Goal: Transaction & Acquisition: Register for event/course

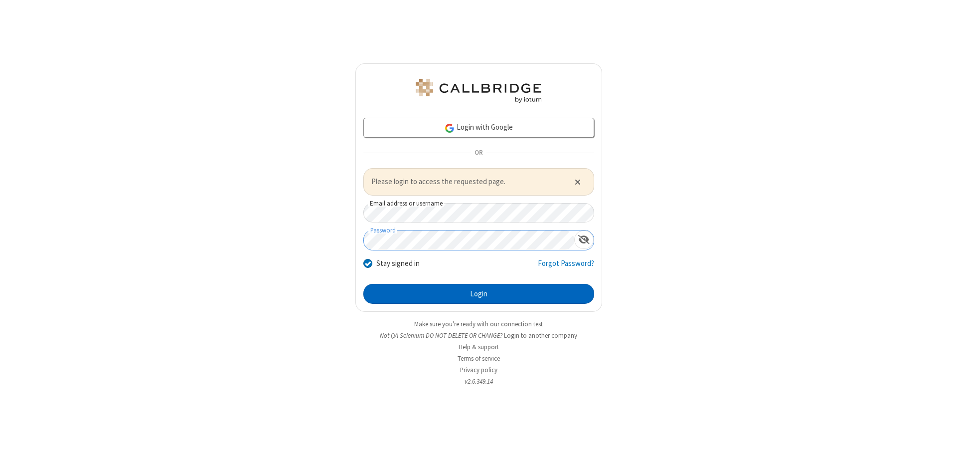
click at [479, 293] on button "Login" at bounding box center [479, 294] width 231 height 20
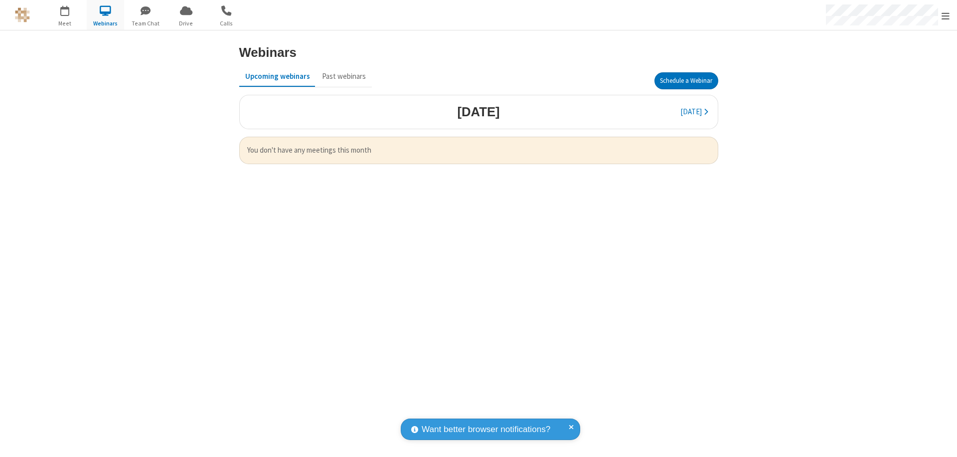
click at [686, 81] on button "Schedule a Webinar" at bounding box center [687, 80] width 64 height 17
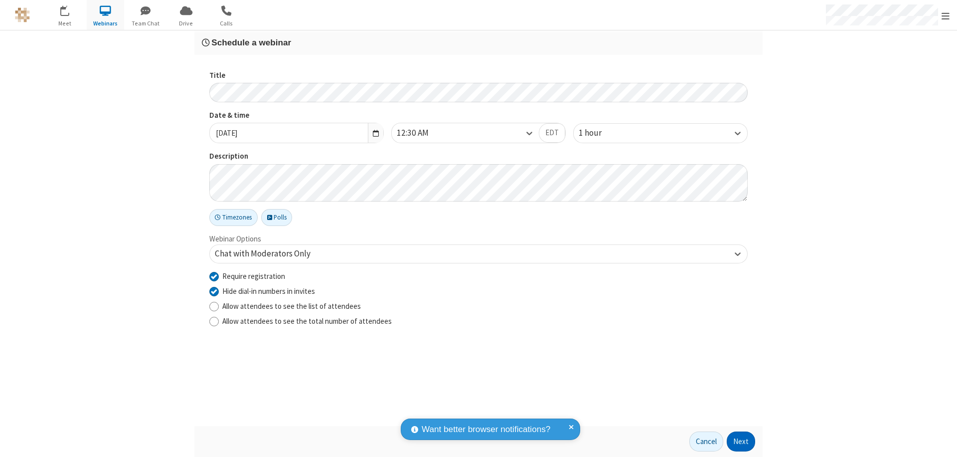
click at [742, 441] on button "Next" at bounding box center [741, 441] width 28 height 20
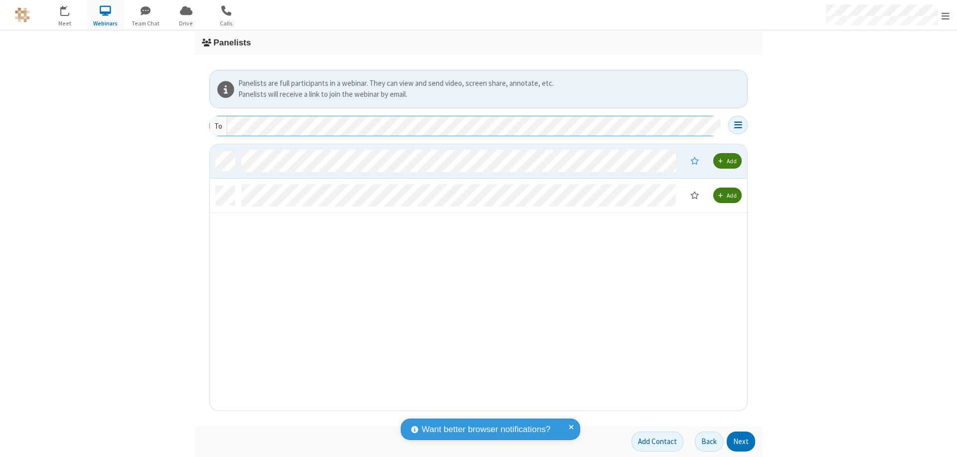
scroll to position [259, 530]
click at [742, 441] on button "Next" at bounding box center [741, 441] width 28 height 20
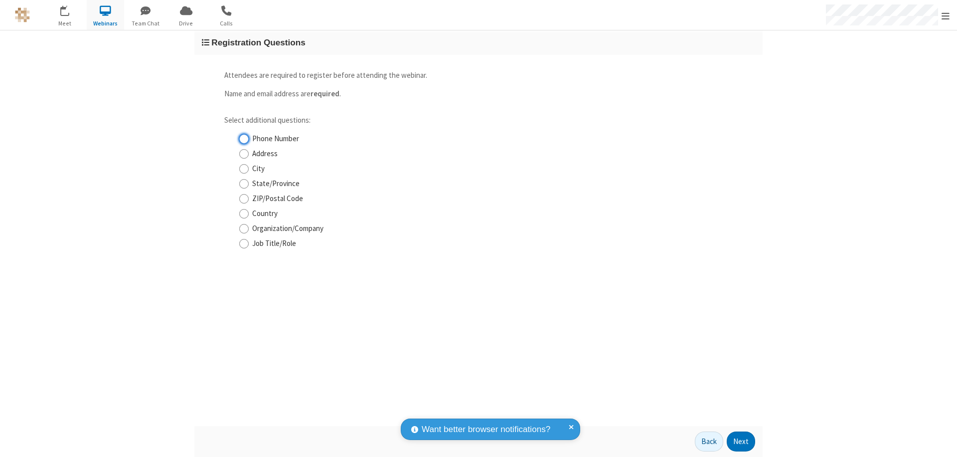
click at [244, 139] on input "Phone Number" at bounding box center [243, 139] width 9 height 10
checkbox input "true"
click at [742, 441] on button "Next" at bounding box center [741, 441] width 28 height 20
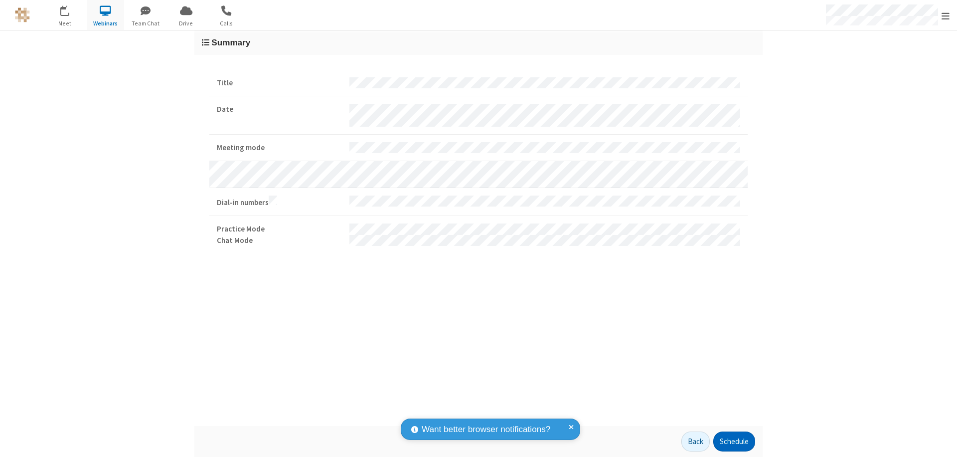
click at [734, 441] on button "Schedule" at bounding box center [735, 441] width 42 height 20
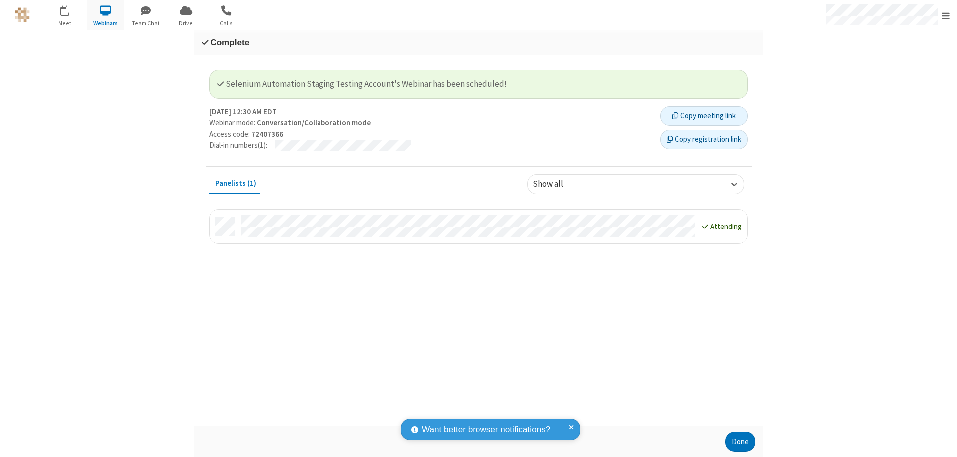
click at [704, 139] on button "Copy registration link" at bounding box center [704, 140] width 87 height 20
click at [741, 441] on button "Done" at bounding box center [741, 441] width 30 height 20
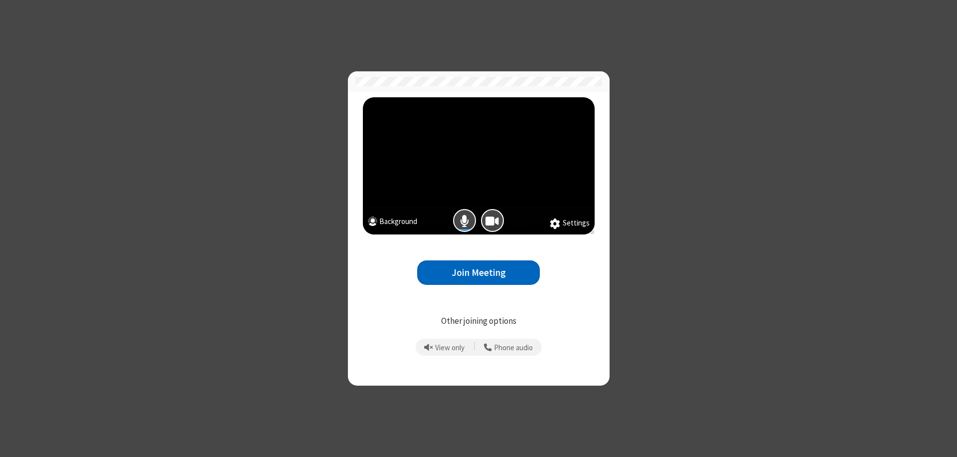
click at [479, 272] on button "Join Meeting" at bounding box center [478, 272] width 123 height 24
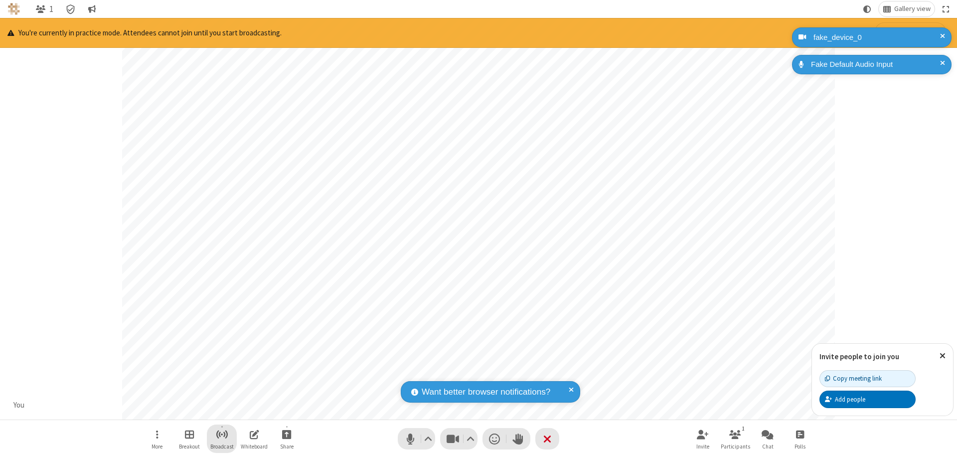
click at [221, 434] on span "Start broadcast" at bounding box center [222, 434] width 12 height 12
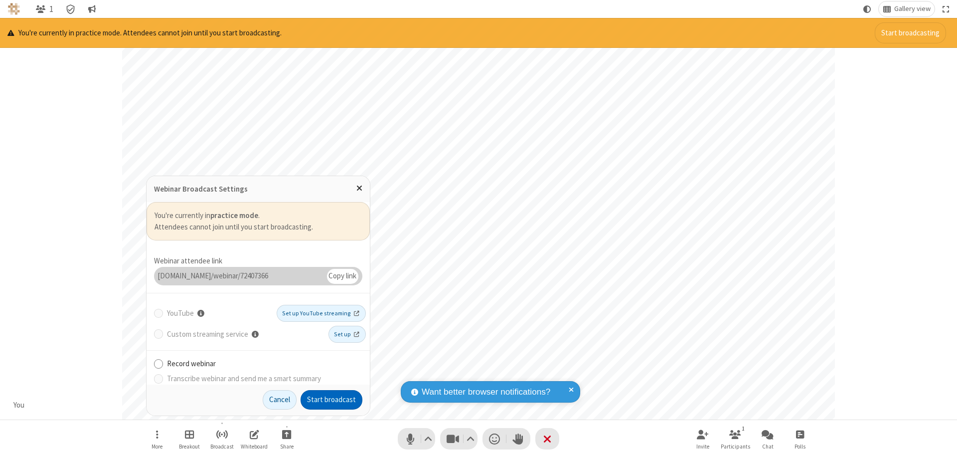
click at [332, 399] on button "Start broadcast" at bounding box center [332, 400] width 62 height 20
